Goal: Task Accomplishment & Management: Use online tool/utility

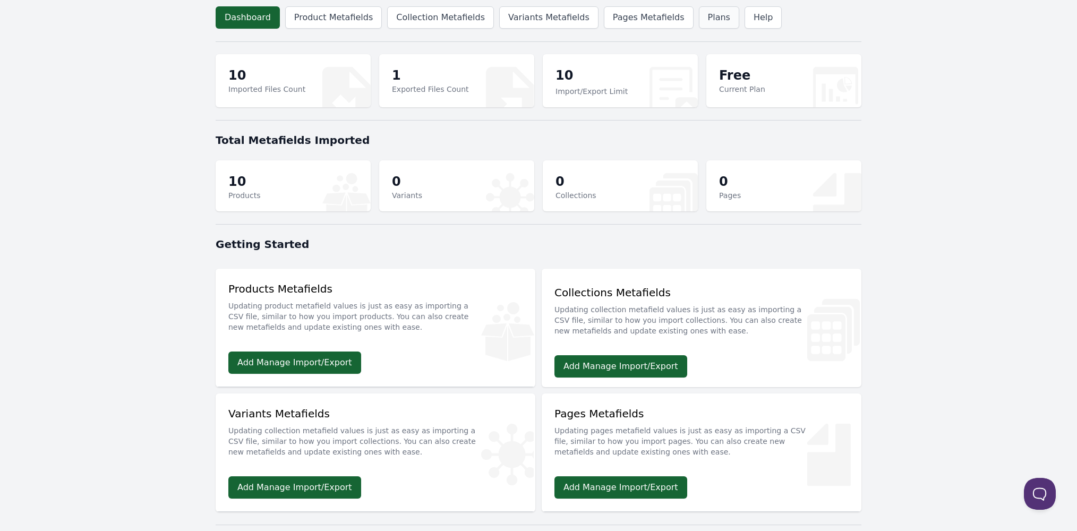
click at [707, 21] on link "Plans" at bounding box center [719, 17] width 40 height 22
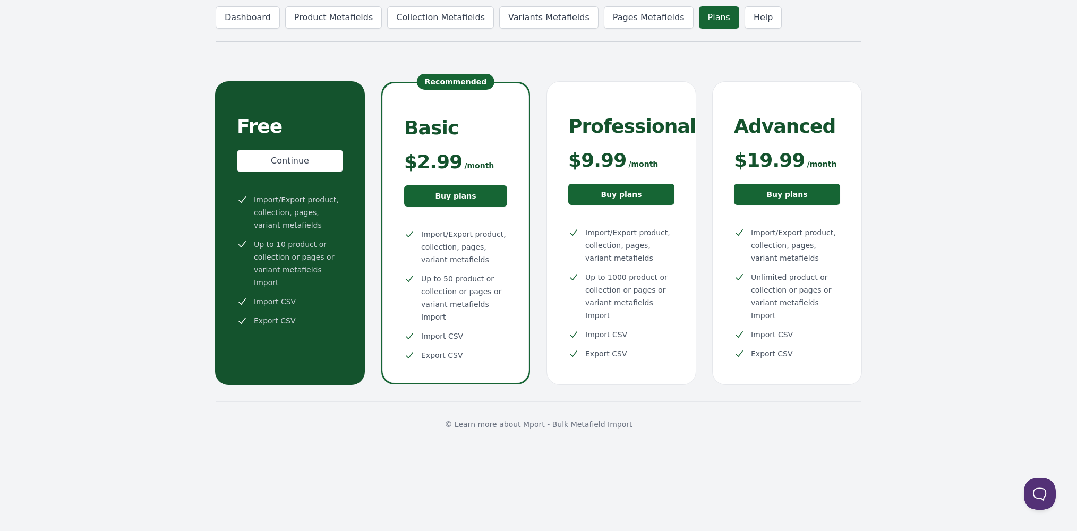
click at [797, 130] on span "Advanced" at bounding box center [784, 126] width 101 height 21
click at [804, 194] on link "Buy plans" at bounding box center [787, 194] width 106 height 21
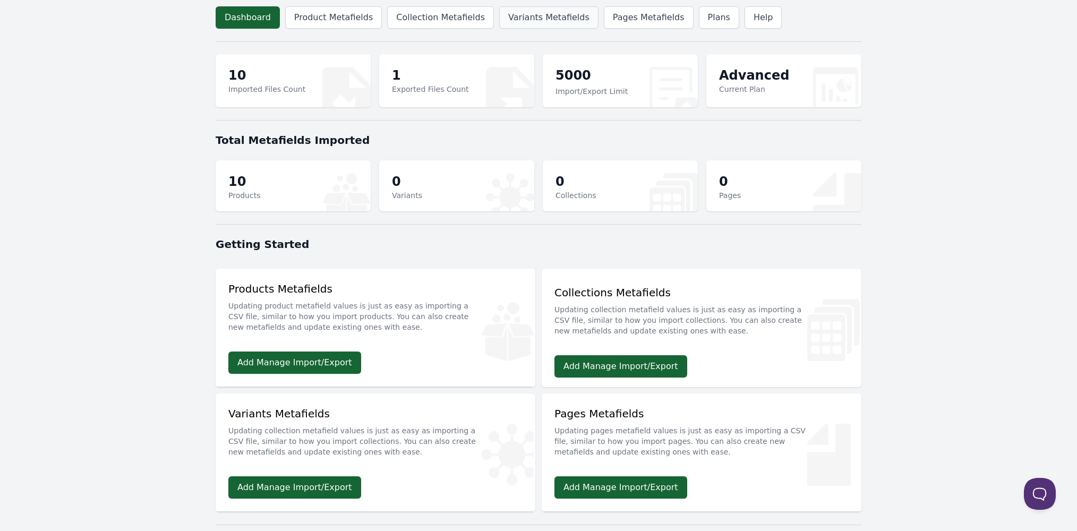
click at [557, 23] on link "Variants Metafields" at bounding box center [548, 17] width 99 height 22
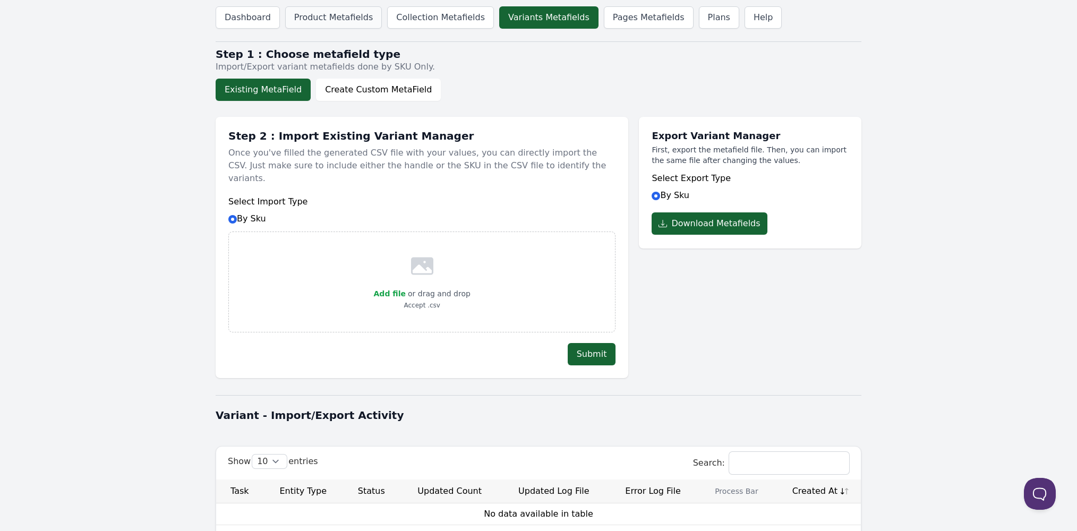
click at [342, 20] on link "Product Metafields" at bounding box center [333, 17] width 97 height 22
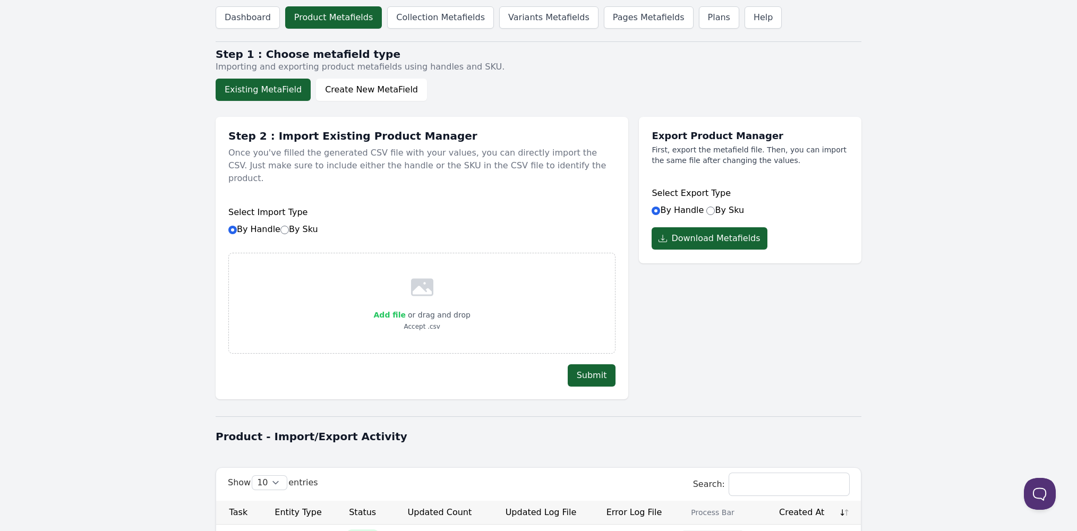
click at [390, 311] on span "Add file" at bounding box center [390, 315] width 32 height 8
click at [405, 308] on input "Add file" at bounding box center [405, 308] width 1 height 1
type input "C:\fakepath\140 skus meta field uploader - Sheet1 (1).csv"
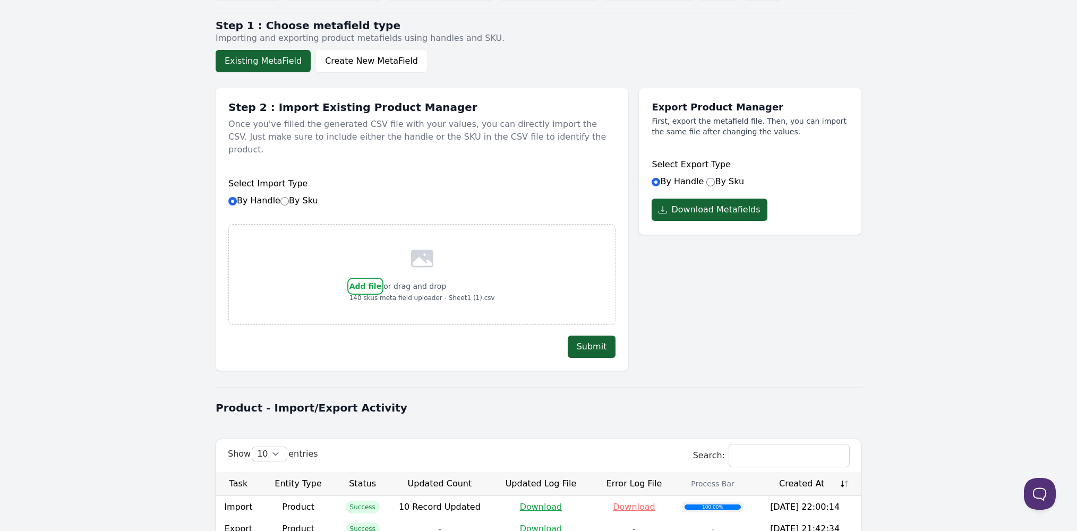
scroll to position [24, 0]
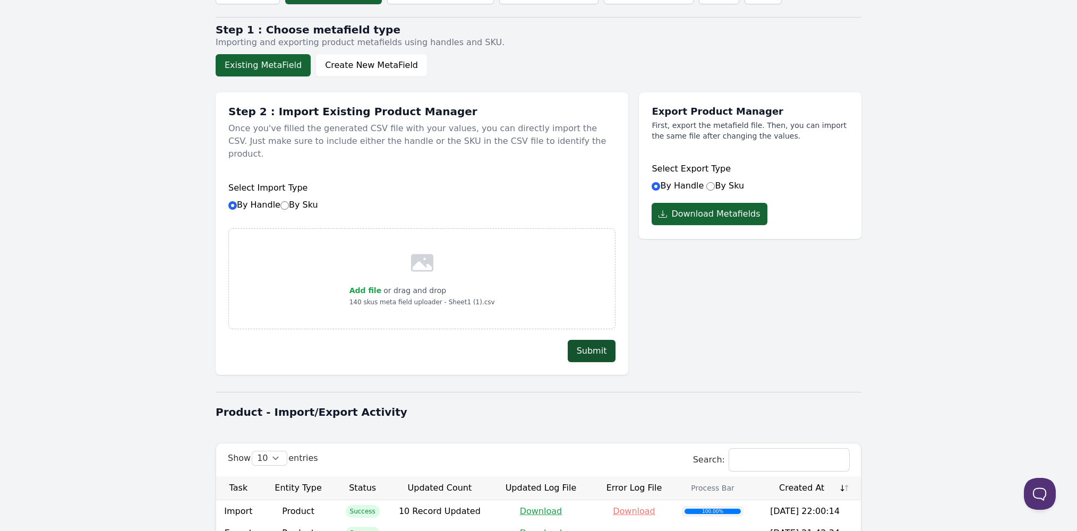
click at [605, 341] on button "Submit" at bounding box center [592, 351] width 48 height 22
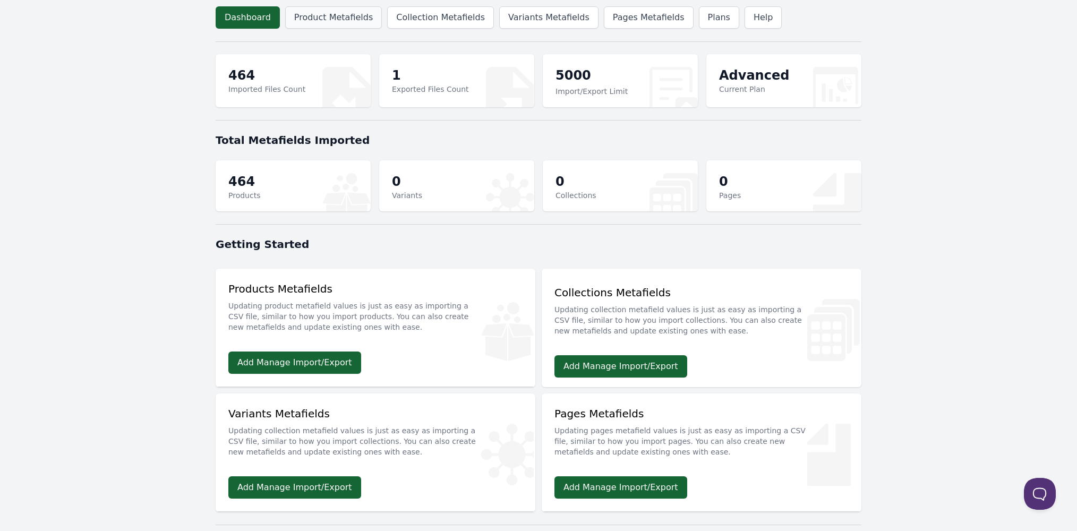
click at [342, 17] on link "Product Metafields" at bounding box center [333, 17] width 97 height 22
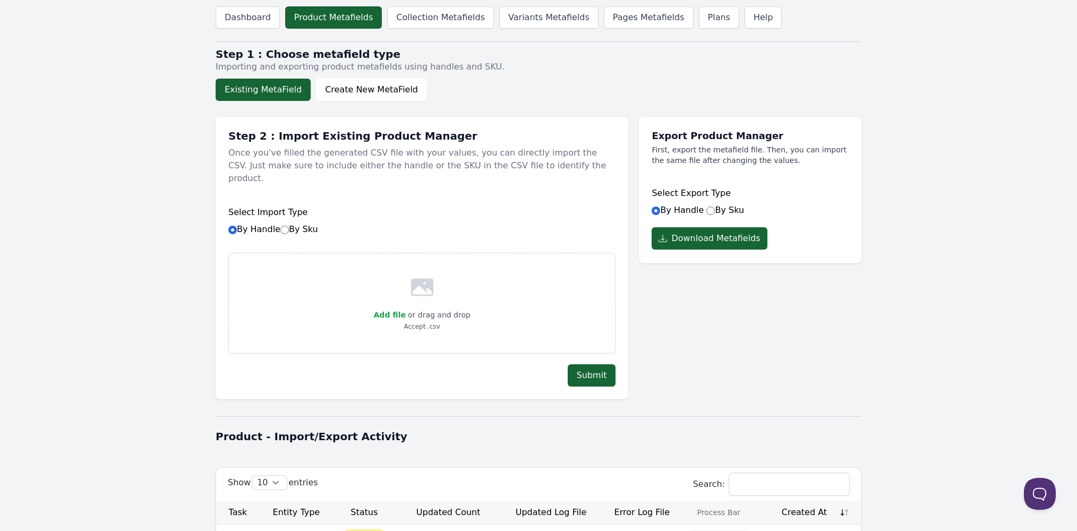
scroll to position [135, 0]
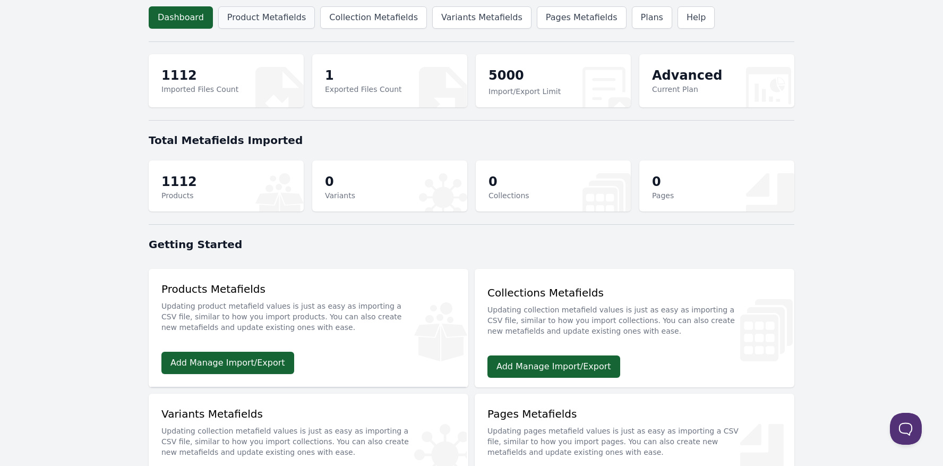
click at [281, 6] on link "Product Metafields" at bounding box center [266, 17] width 97 height 22
